Goal: Task Accomplishment & Management: Manage account settings

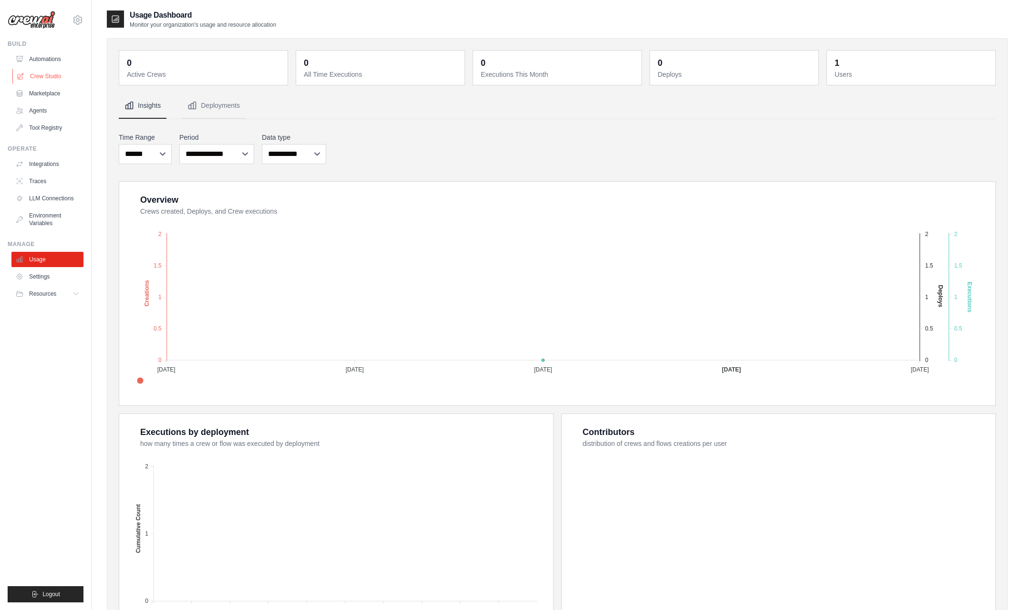
click at [43, 78] on link "Crew Studio" at bounding box center [48, 76] width 72 height 15
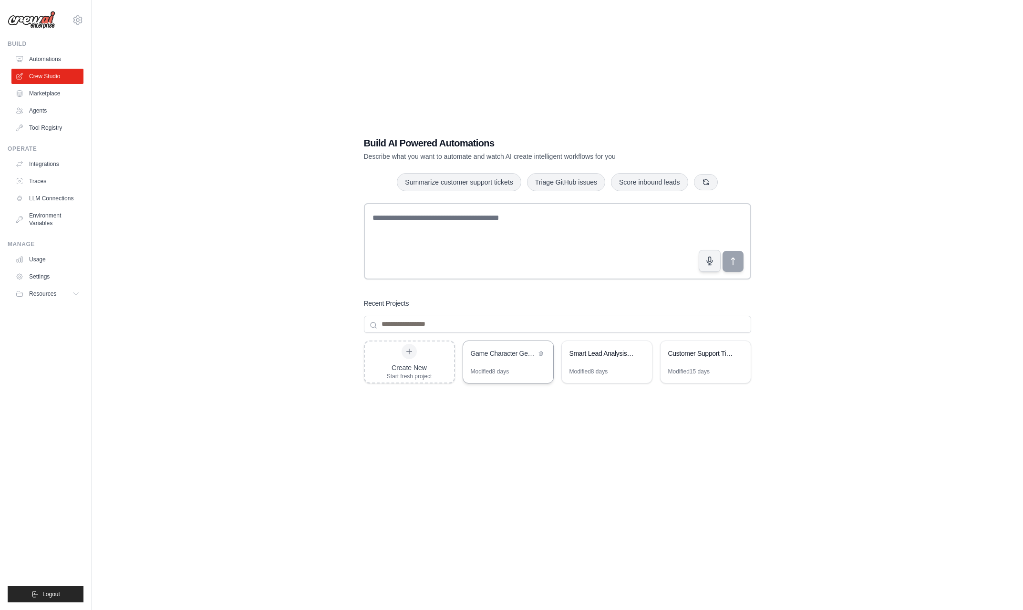
click at [503, 370] on div "Modified 8 days" at bounding box center [490, 372] width 39 height 8
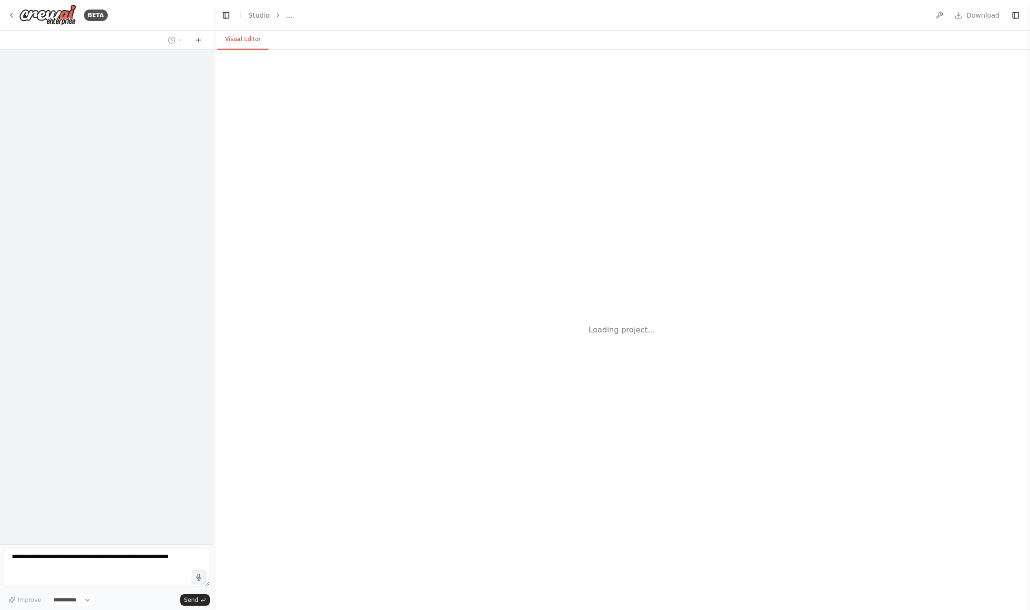
select select "****"
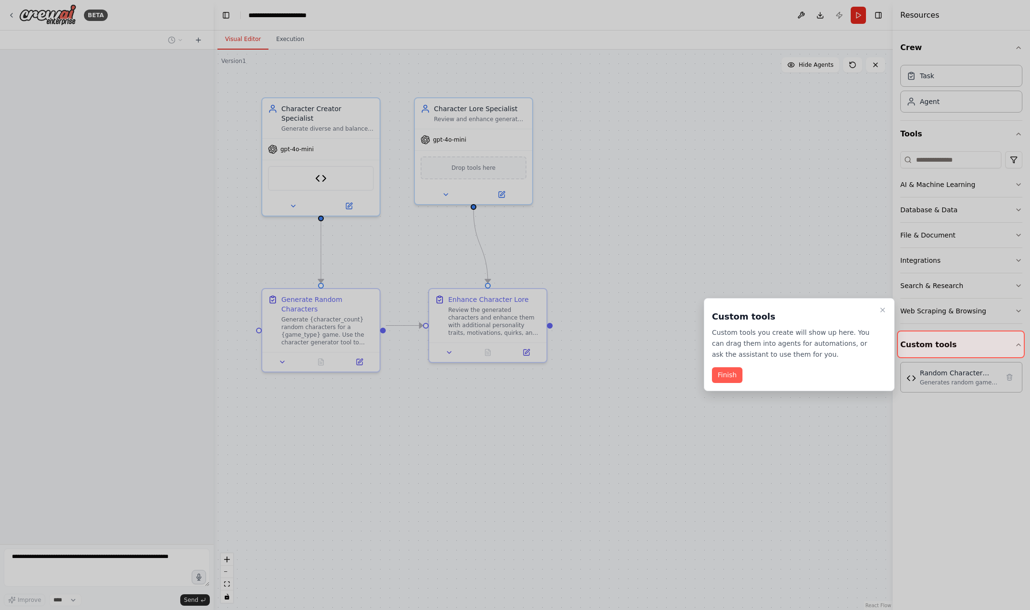
scroll to position [834, 0]
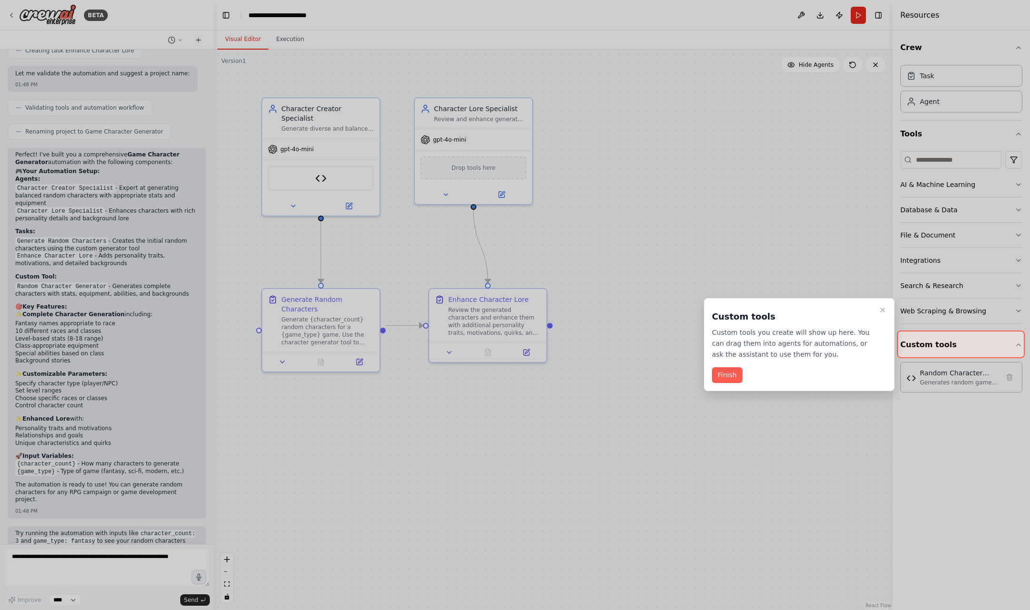
click at [155, 392] on div at bounding box center [515, 305] width 1030 height 610
click at [883, 310] on icon "Close walkthrough" at bounding box center [883, 310] width 4 height 4
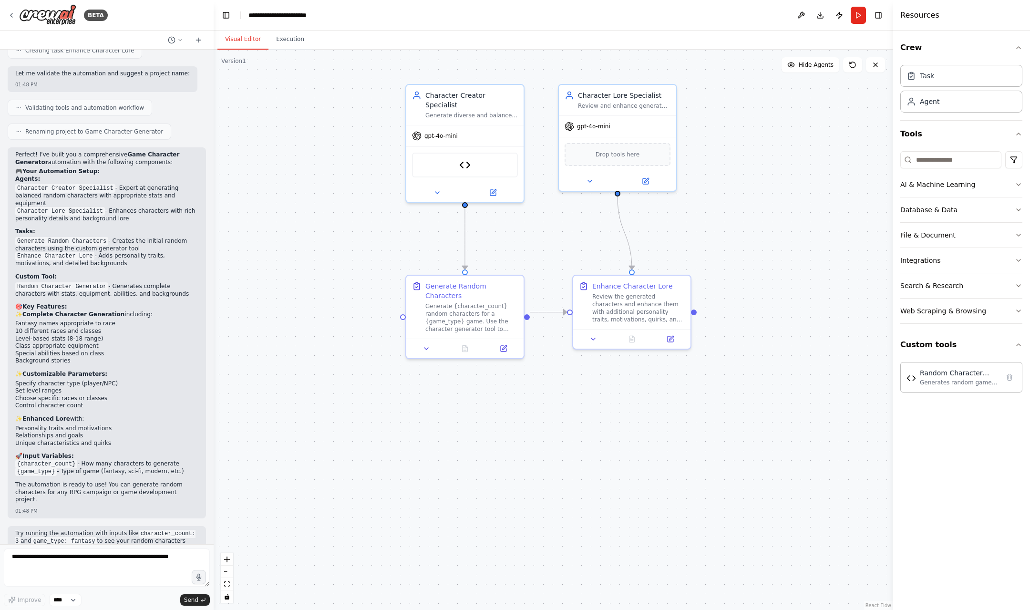
drag, startPoint x: 577, startPoint y: 189, endPoint x: 663, endPoint y: 167, distance: 89.1
click at [663, 167] on div ".deletable-edge-delete-btn { width: 20px; height: 20px; border: 0px solid #ffff…" at bounding box center [553, 330] width 679 height 560
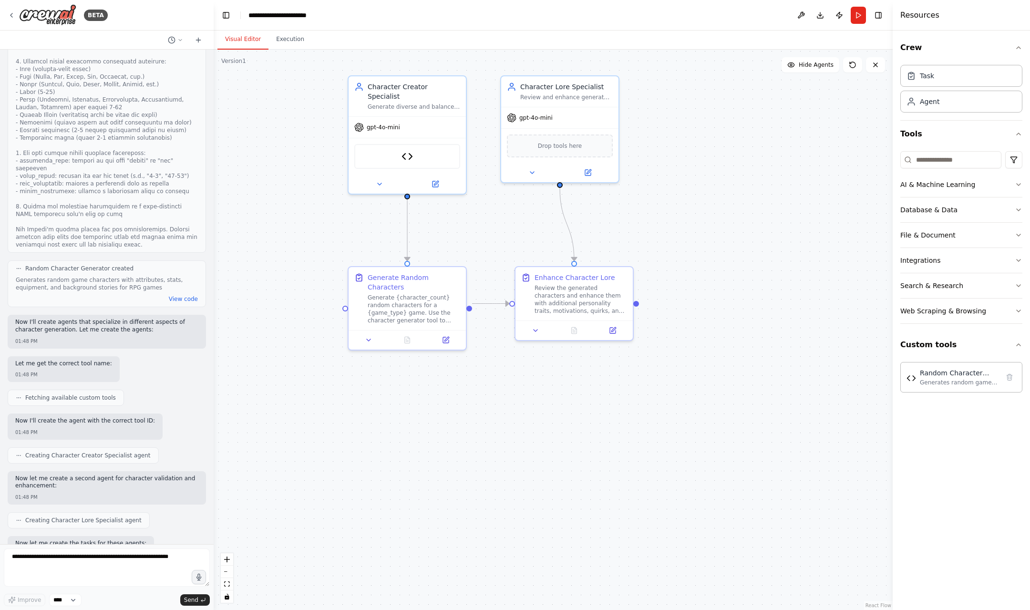
scroll to position [0, 0]
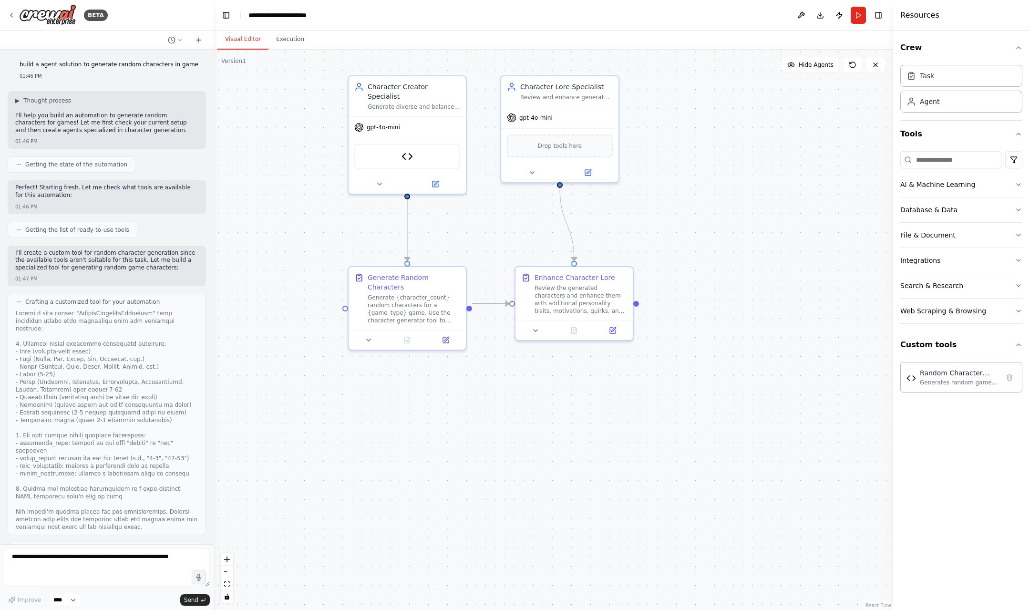
click at [71, 68] on p "build a agent solution to generate random characters in game" at bounding box center [109, 65] width 179 height 8
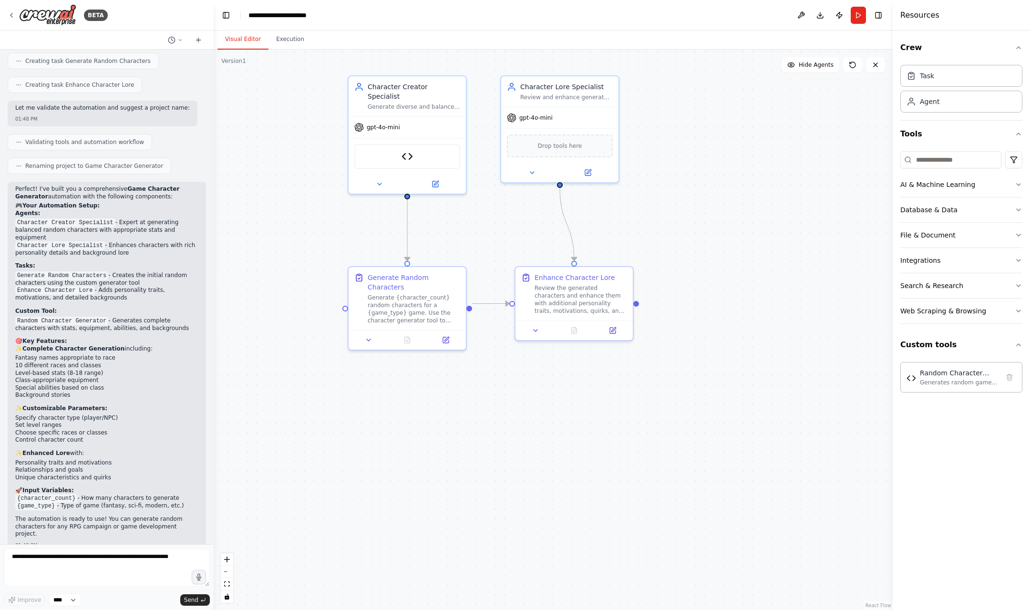
scroll to position [834, 0]
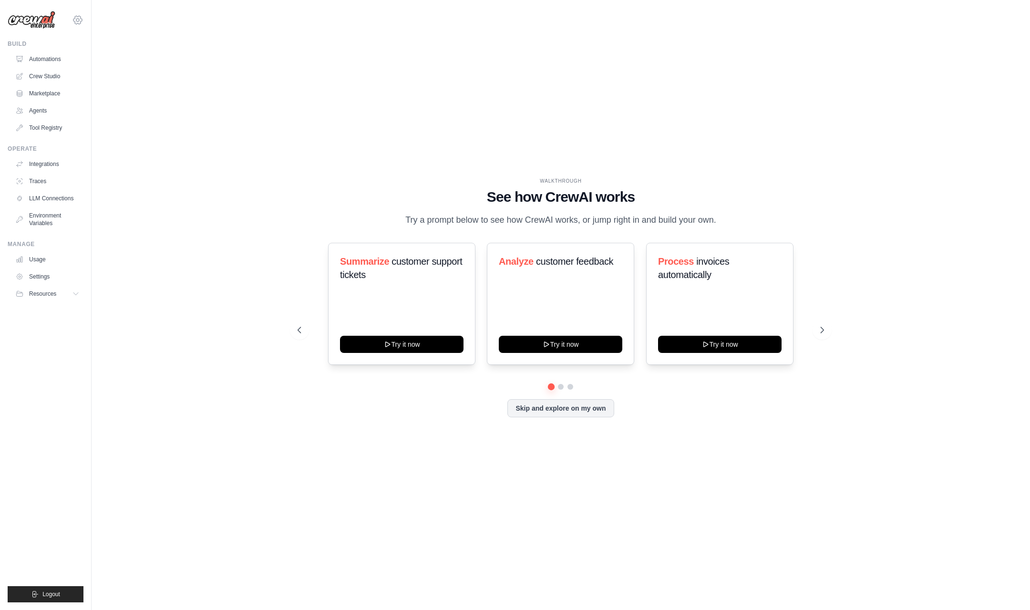
click at [77, 21] on icon at bounding box center [77, 19] width 11 height 11
click at [81, 69] on link "Settings" at bounding box center [78, 64] width 84 height 17
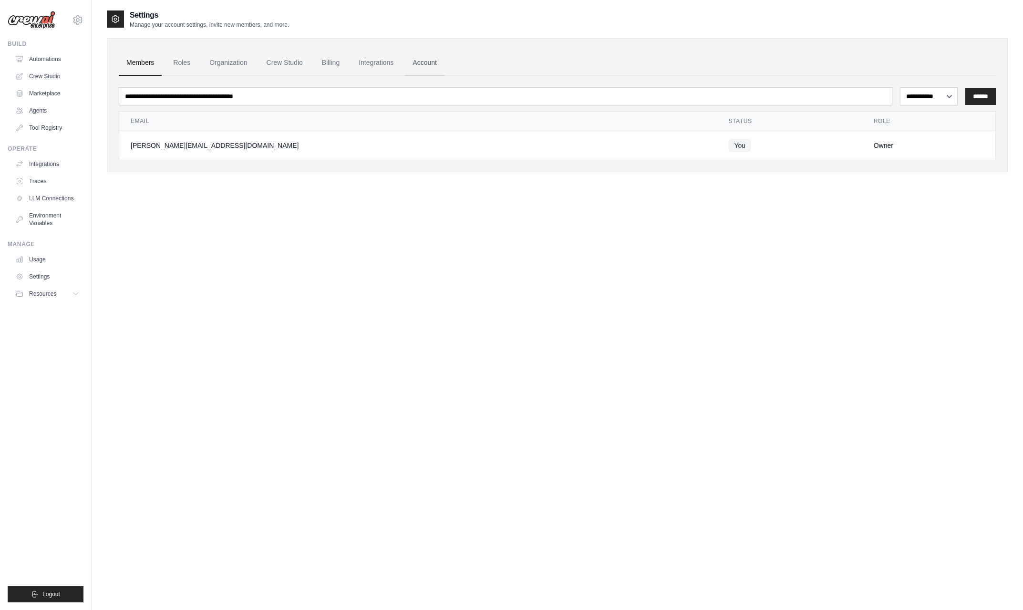
click at [426, 66] on link "Account" at bounding box center [425, 63] width 40 height 26
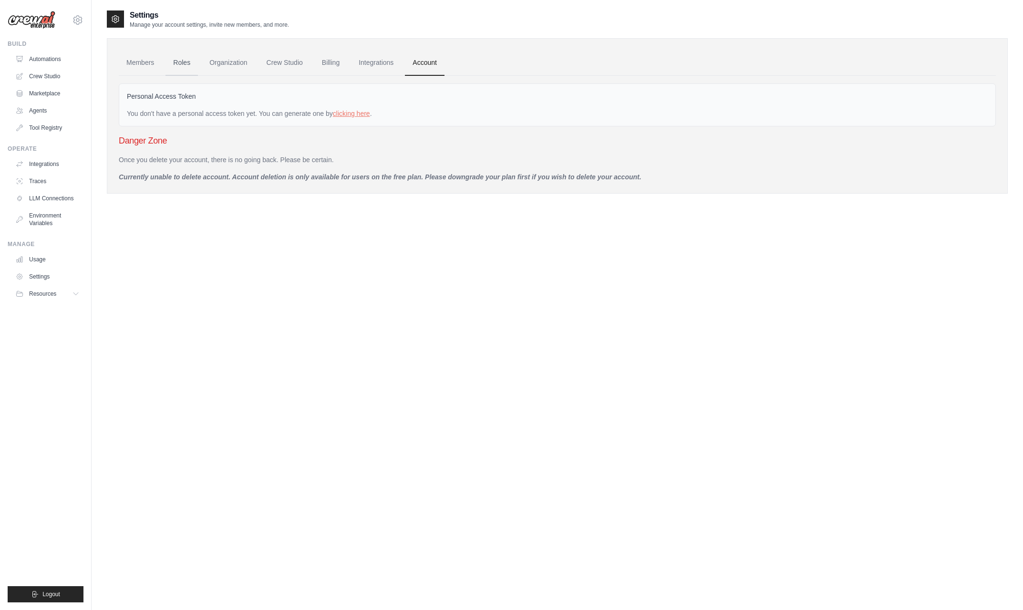
click at [191, 62] on link "Roles" at bounding box center [181, 63] width 32 height 26
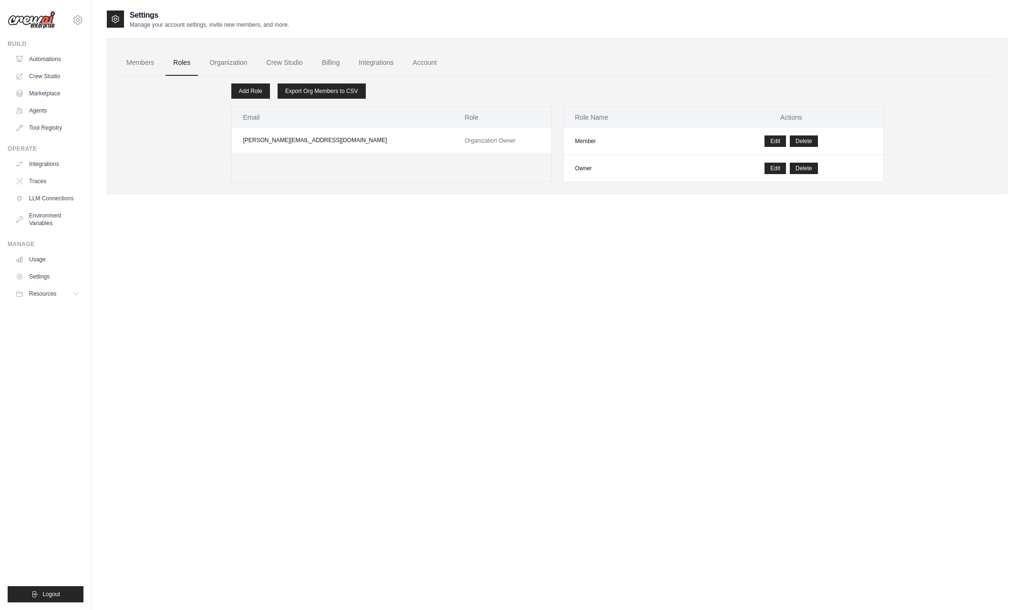
click at [227, 62] on link "Organization" at bounding box center [228, 63] width 53 height 26
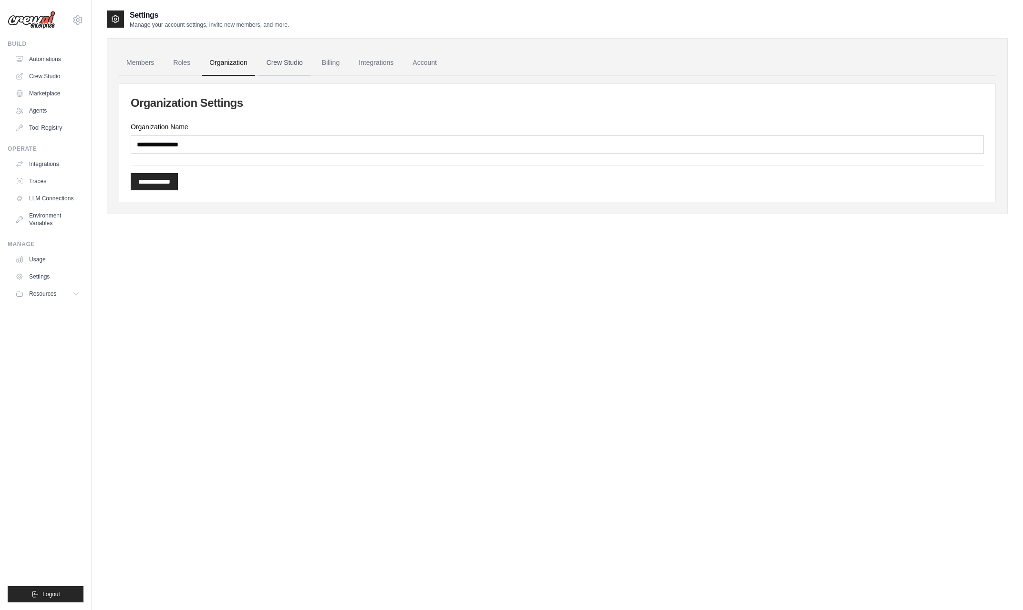
click at [284, 59] on link "Crew Studio" at bounding box center [285, 63] width 52 height 26
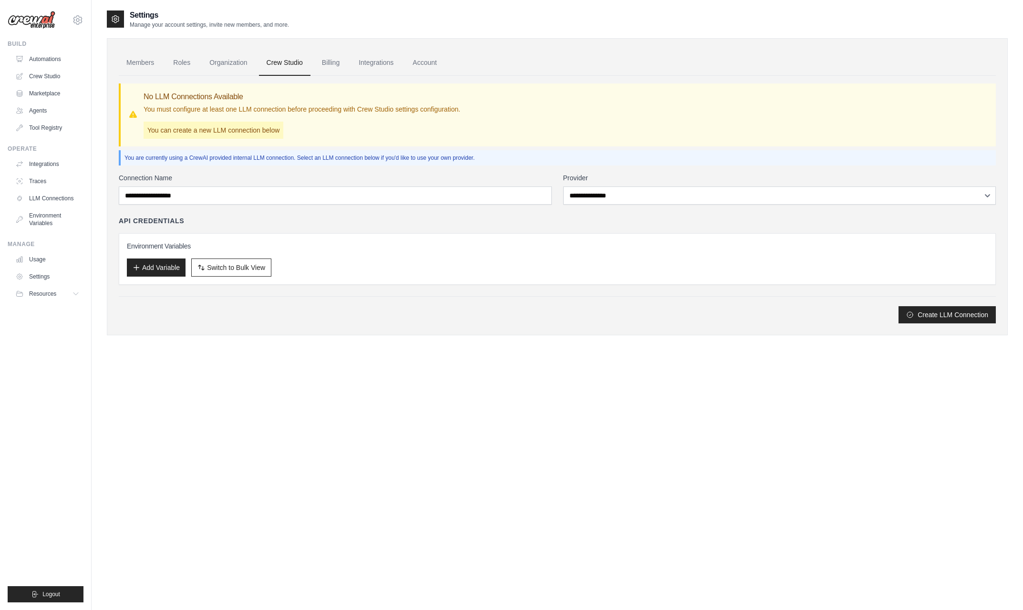
click at [333, 66] on link "Billing" at bounding box center [330, 63] width 33 height 26
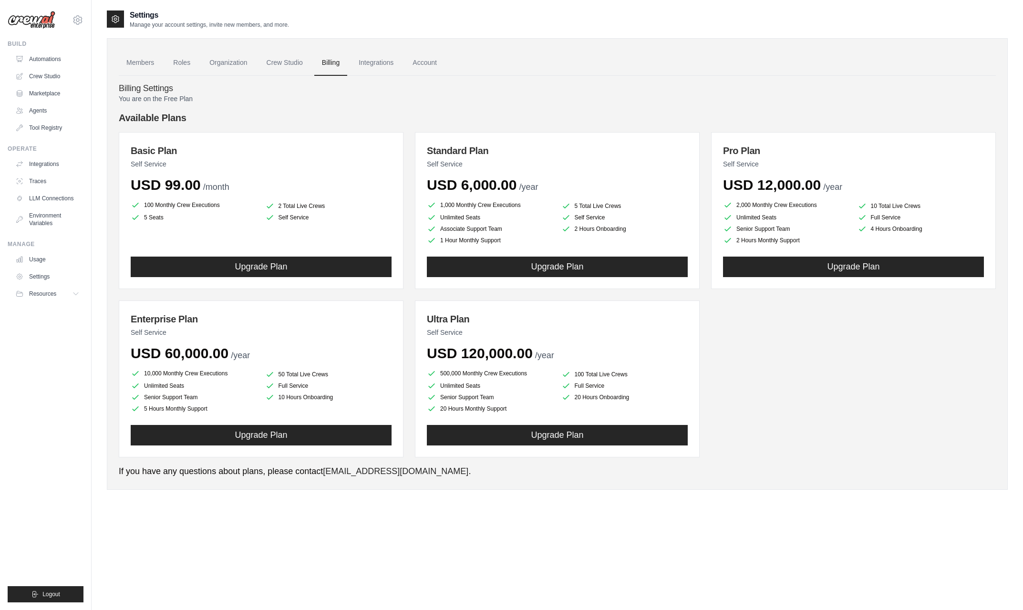
click at [144, 68] on link "Members" at bounding box center [140, 63] width 43 height 26
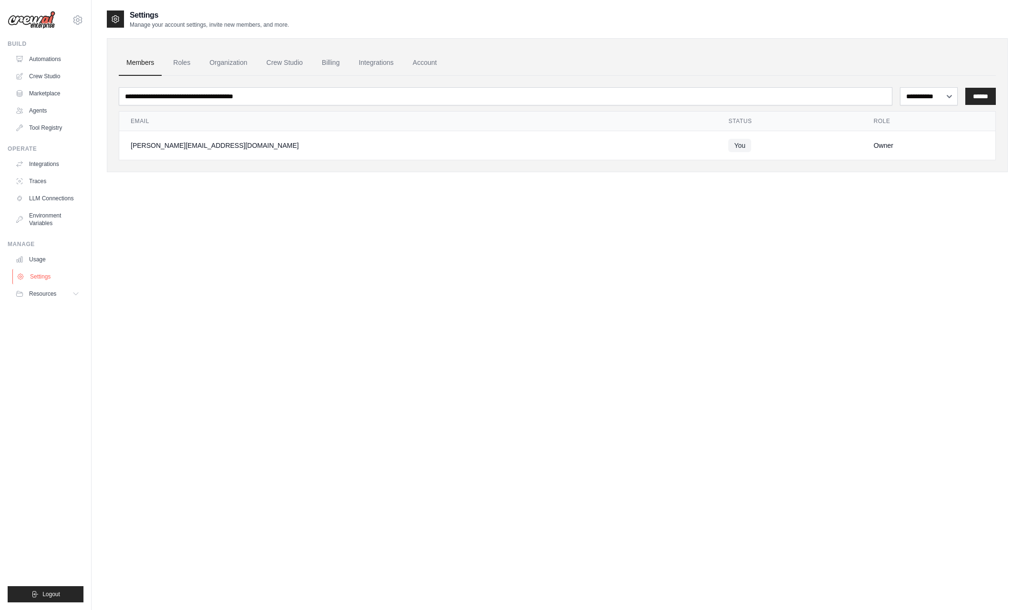
click at [59, 273] on link "Settings" at bounding box center [48, 276] width 72 height 15
click at [59, 273] on link "Settings" at bounding box center [47, 276] width 72 height 15
click at [78, 21] on icon at bounding box center [77, 19] width 11 height 11
click at [242, 229] on div "**********" at bounding box center [557, 315] width 901 height 610
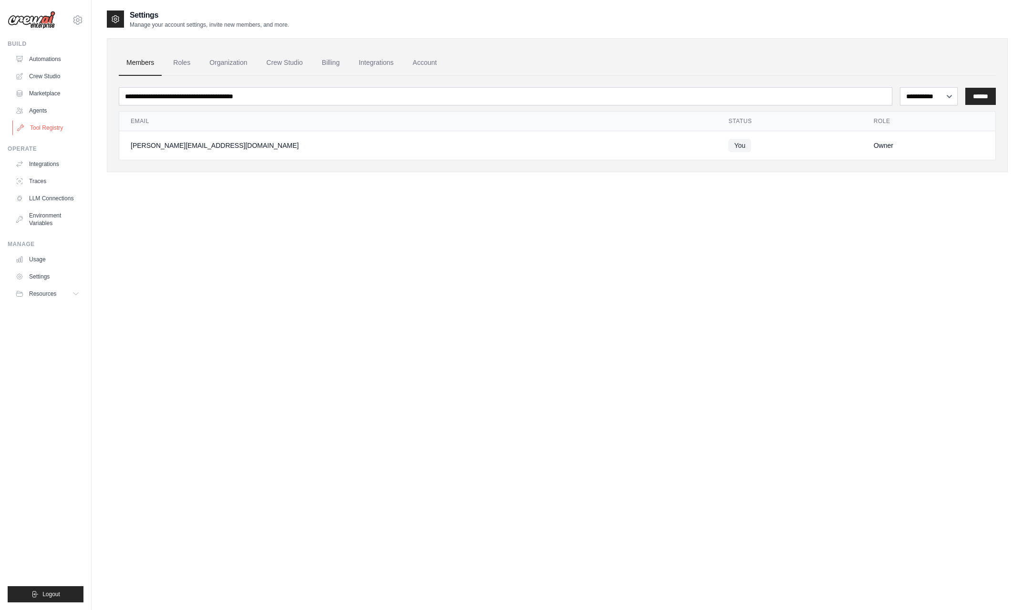
click at [53, 127] on link "Tool Registry" at bounding box center [48, 127] width 72 height 15
